Goal: Information Seeking & Learning: Learn about a topic

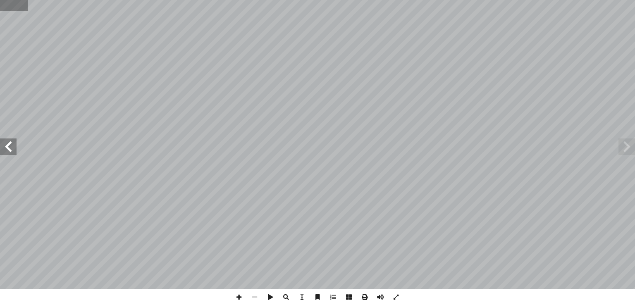
click at [10, 6] on input "text" at bounding box center [13, 5] width 27 height 11
type input "**"
click at [238, 295] on span at bounding box center [239, 297] width 16 height 16
click at [629, 150] on span at bounding box center [626, 146] width 17 height 17
click at [382, 300] on span at bounding box center [380, 297] width 16 height 16
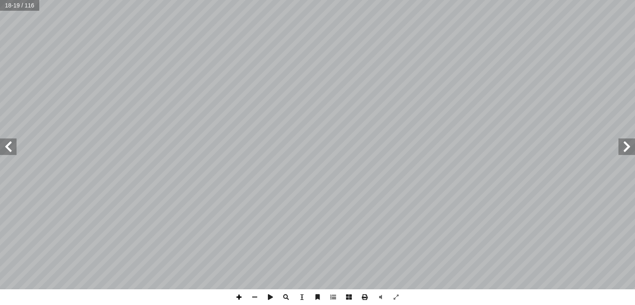
click at [238, 298] on span at bounding box center [239, 297] width 16 height 16
click at [14, 150] on span at bounding box center [8, 146] width 17 height 17
click at [381, 298] on span at bounding box center [380, 297] width 16 height 16
click at [242, 297] on span at bounding box center [239, 297] width 16 height 16
click at [11, 147] on span at bounding box center [8, 146] width 17 height 17
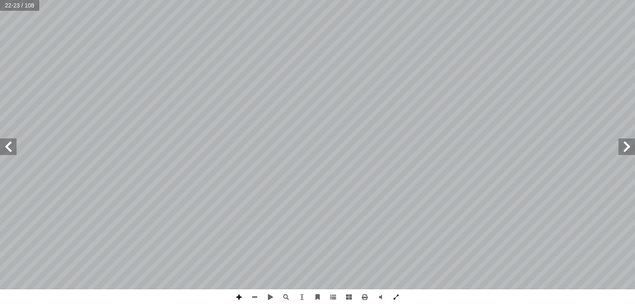
click at [240, 295] on span at bounding box center [239, 297] width 16 height 16
click at [378, 75] on html "الصفحة الرئيسية الصف الأول الصف الثاني الصف الثالث الصف الرابع الصف الخامس الصف…" at bounding box center [317, 37] width 635 height 75
click at [7, 147] on span at bounding box center [8, 146] width 17 height 17
click at [296, 75] on html "الصفحة الرئيسية الصف الأول الصف الثاني الصف الثالث الصف الرابع الصف الخامس الصف…" at bounding box center [317, 37] width 635 height 75
click at [255, 298] on span at bounding box center [255, 297] width 16 height 16
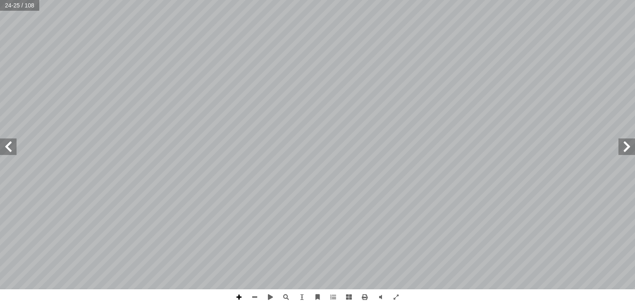
click at [240, 296] on span at bounding box center [239, 297] width 16 height 16
click at [12, 146] on span at bounding box center [8, 146] width 17 height 17
click at [630, 150] on span at bounding box center [626, 146] width 17 height 17
click at [488, 75] on html "الصفحة الرئيسية الصف الأول الصف الثاني الصف الثالث الصف الرابع الصف الخامس الصف…" at bounding box center [317, 37] width 635 height 75
click at [14, 145] on span at bounding box center [8, 146] width 17 height 17
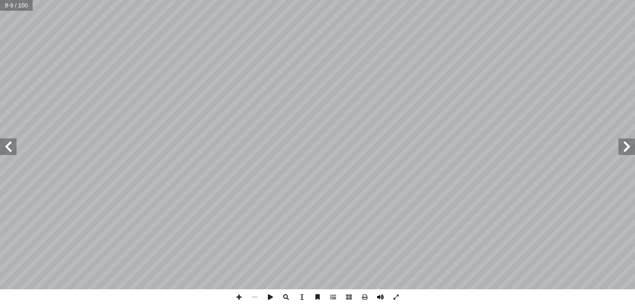
click at [382, 297] on span at bounding box center [380, 297] width 16 height 16
click at [14, 7] on input "text" at bounding box center [16, 5] width 33 height 11
type input "**"
click at [6, 143] on span at bounding box center [8, 146] width 17 height 17
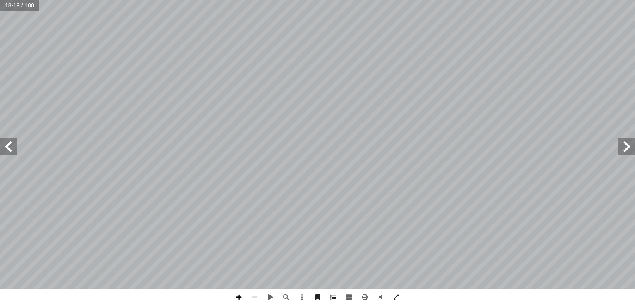
click at [240, 297] on span at bounding box center [239, 297] width 16 height 16
click at [348, 0] on html "الصفحة الرئيسية الصف الأول الصف الثاني الصف الثالث الصف الرابع الصف الخامس الصف…" at bounding box center [317, 37] width 635 height 75
